Goal: Navigation & Orientation: Find specific page/section

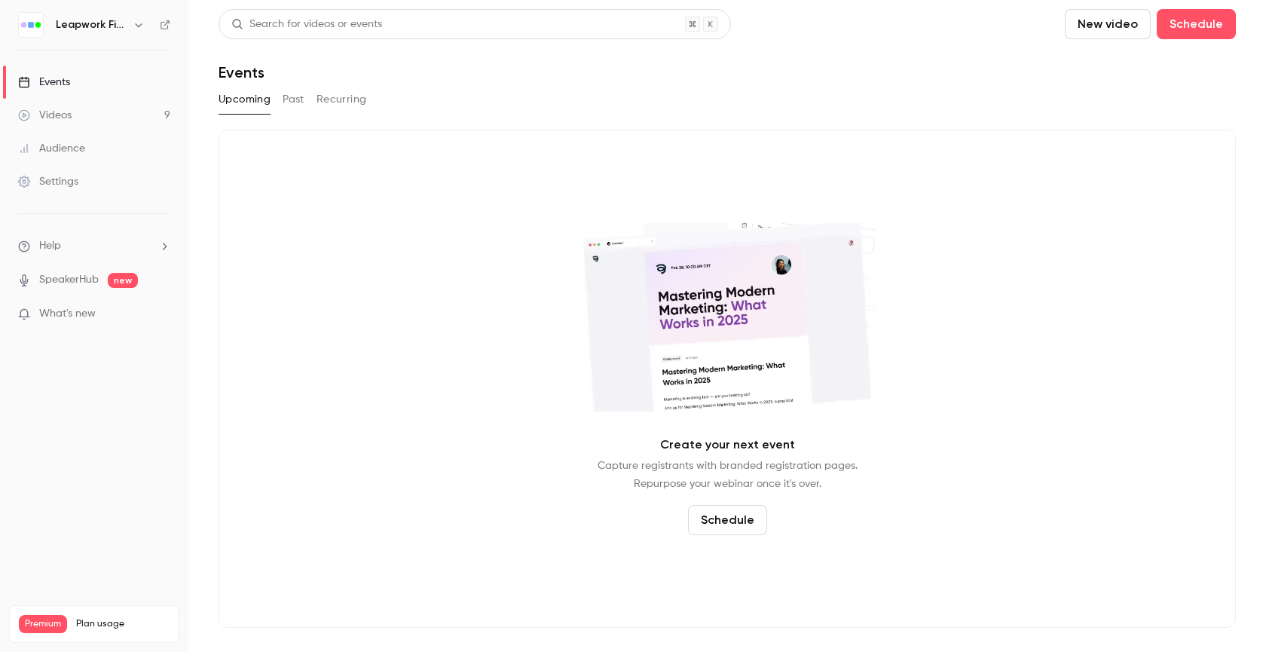
click at [136, 24] on icon "button" at bounding box center [138, 25] width 7 height 4
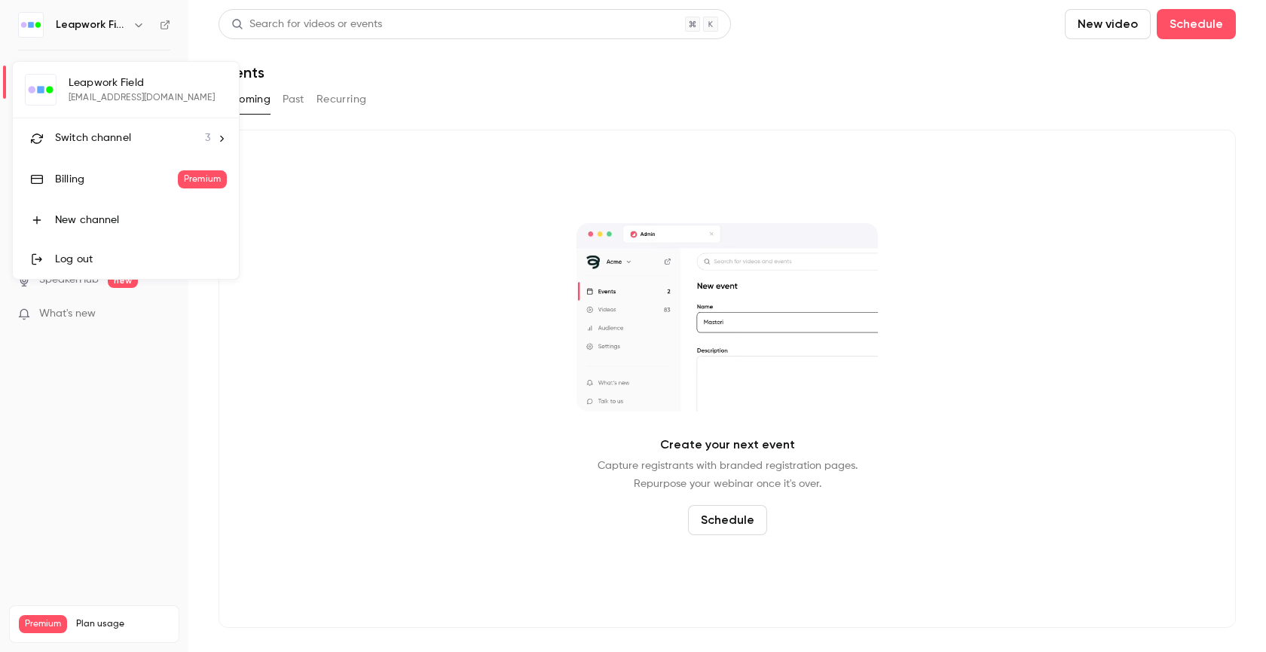
click at [130, 138] on div "Switch channel 3" at bounding box center [132, 138] width 155 height 16
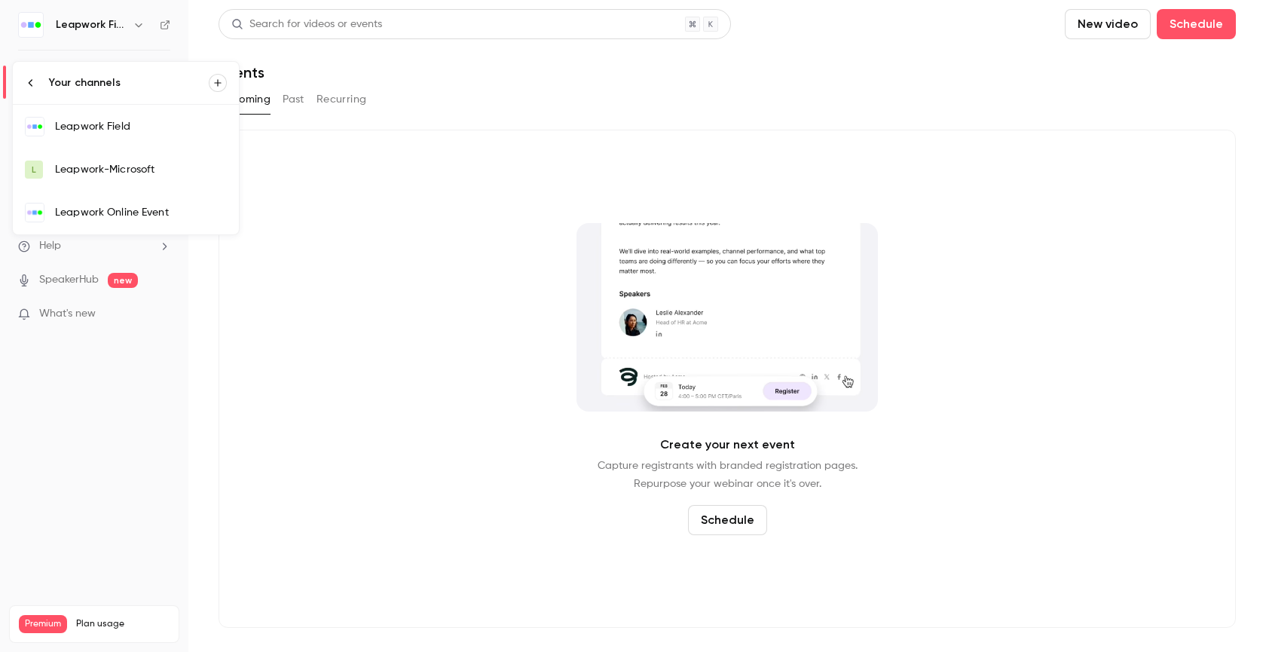
click at [139, 216] on div "Leapwork Online Event" at bounding box center [141, 212] width 172 height 15
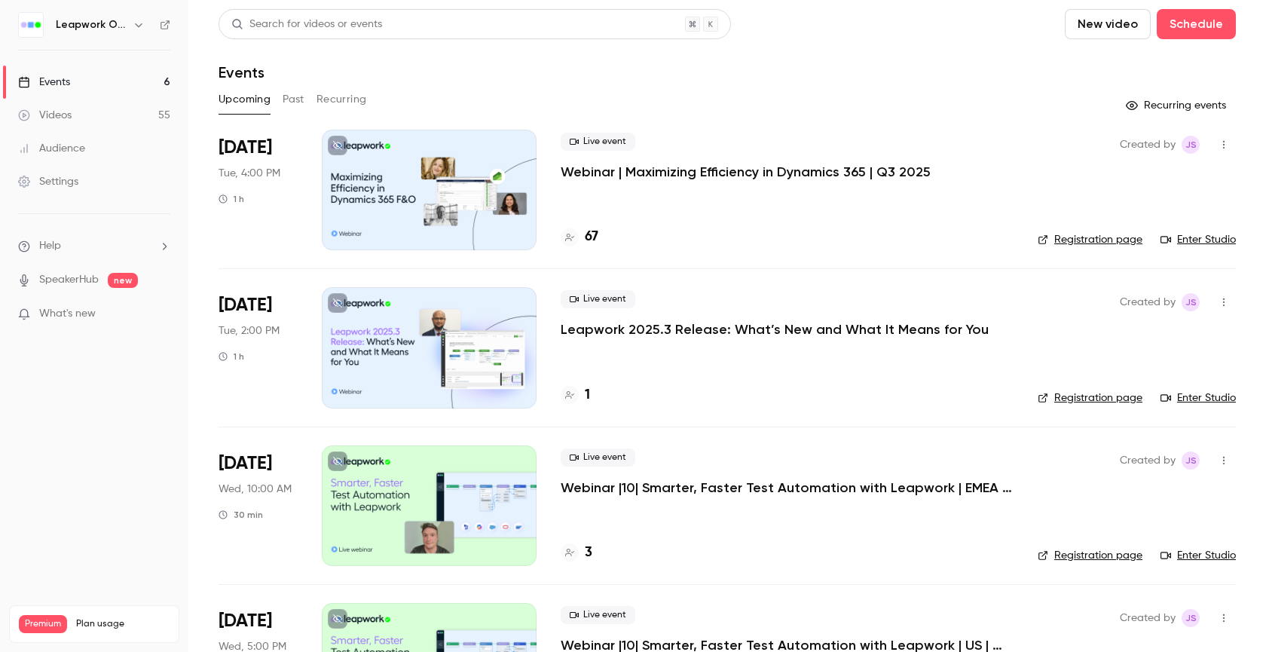
click at [69, 79] on div "Events" at bounding box center [44, 82] width 52 height 15
